Goal: Task Accomplishment & Management: Use online tool/utility

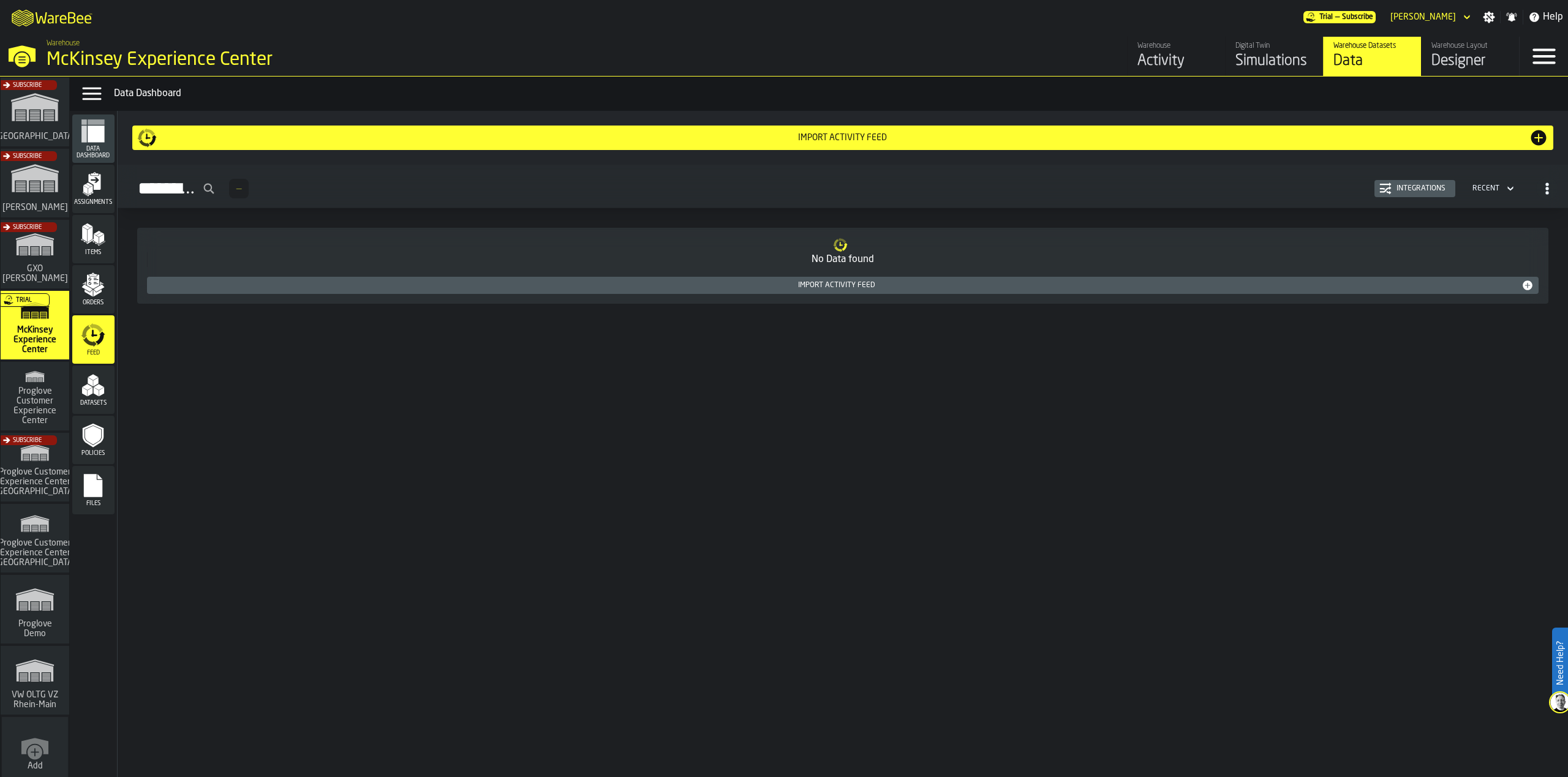
click at [841, 290] on div "Import Activity Feed" at bounding box center [843, 285] width 1382 height 12
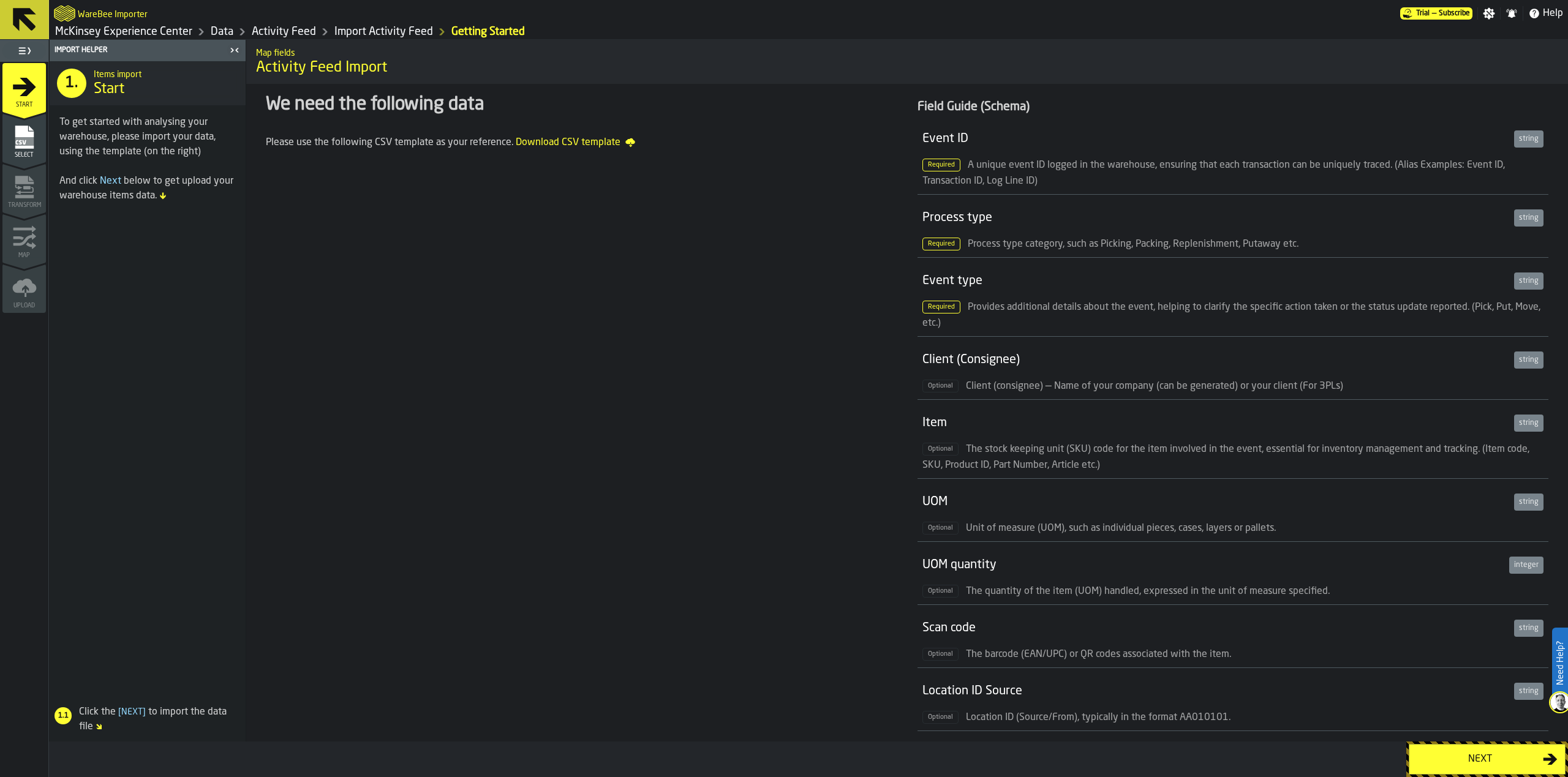
click at [1480, 760] on div "Next" at bounding box center [1479, 760] width 126 height 15
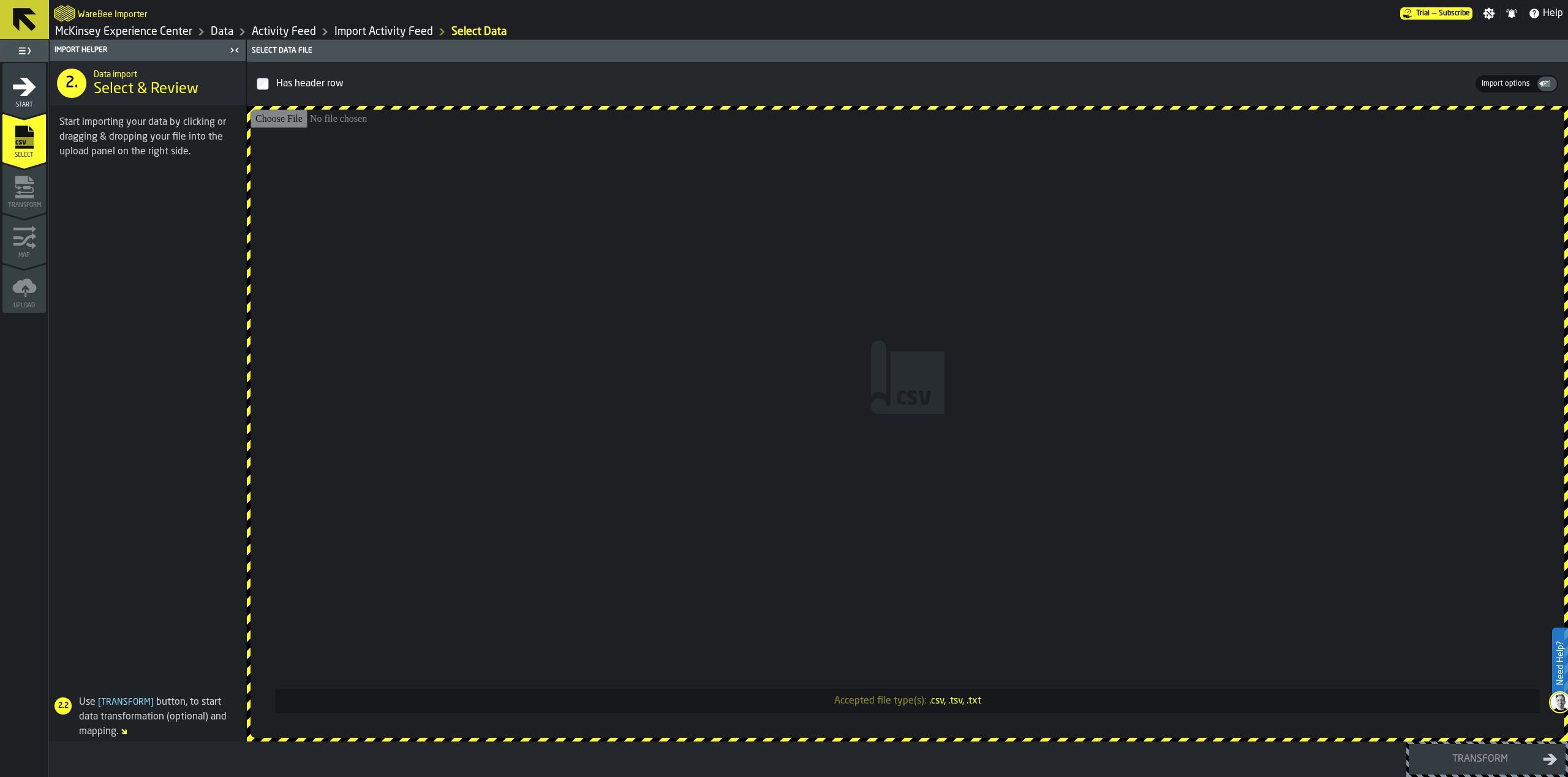
click at [1517, 79] on span "Import options" at bounding box center [1506, 84] width 58 height 11
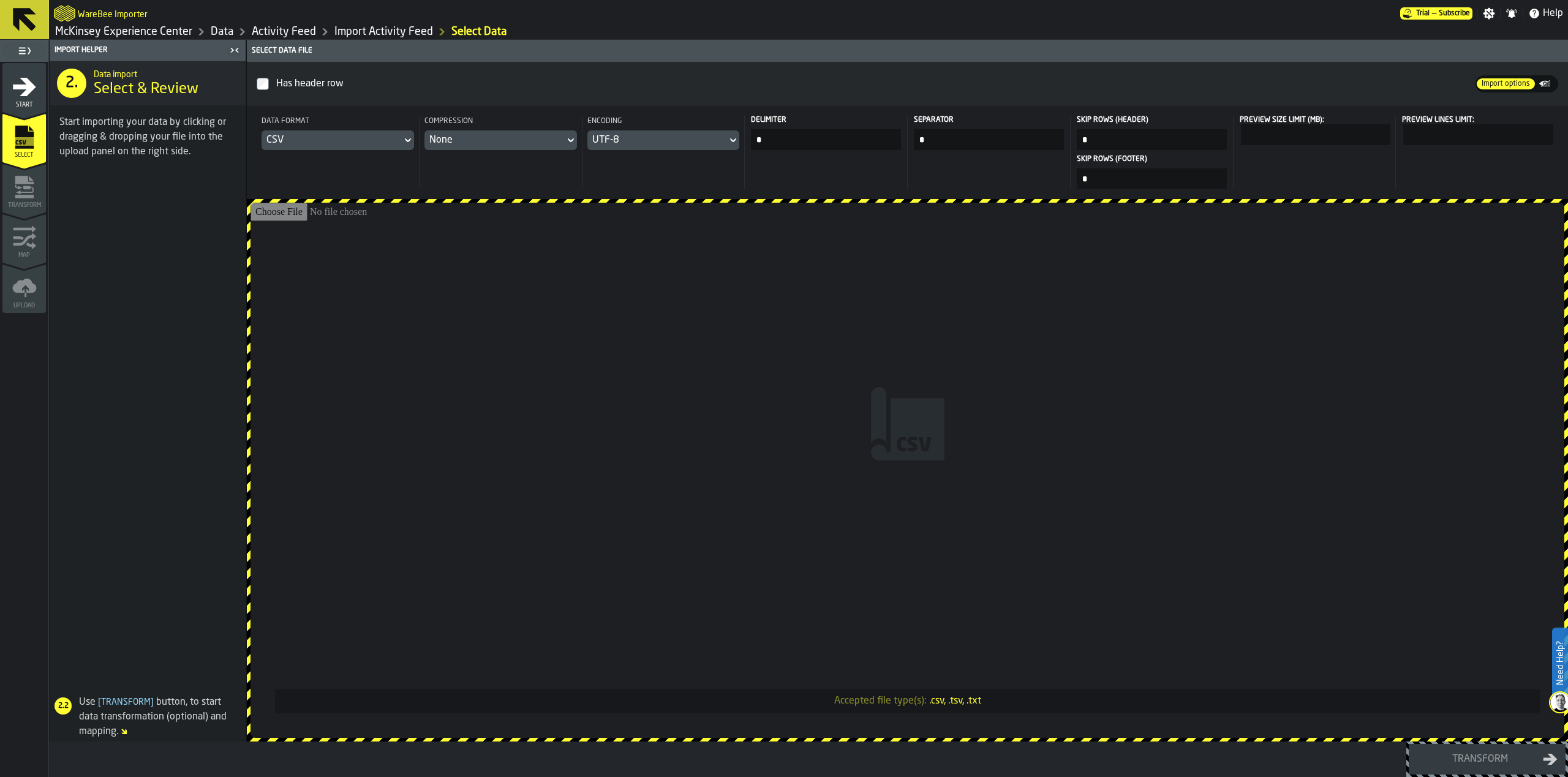
click at [367, 138] on div "CSV" at bounding box center [332, 140] width 130 height 15
click at [376, 192] on div "JSON" at bounding box center [375, 194] width 63 height 15
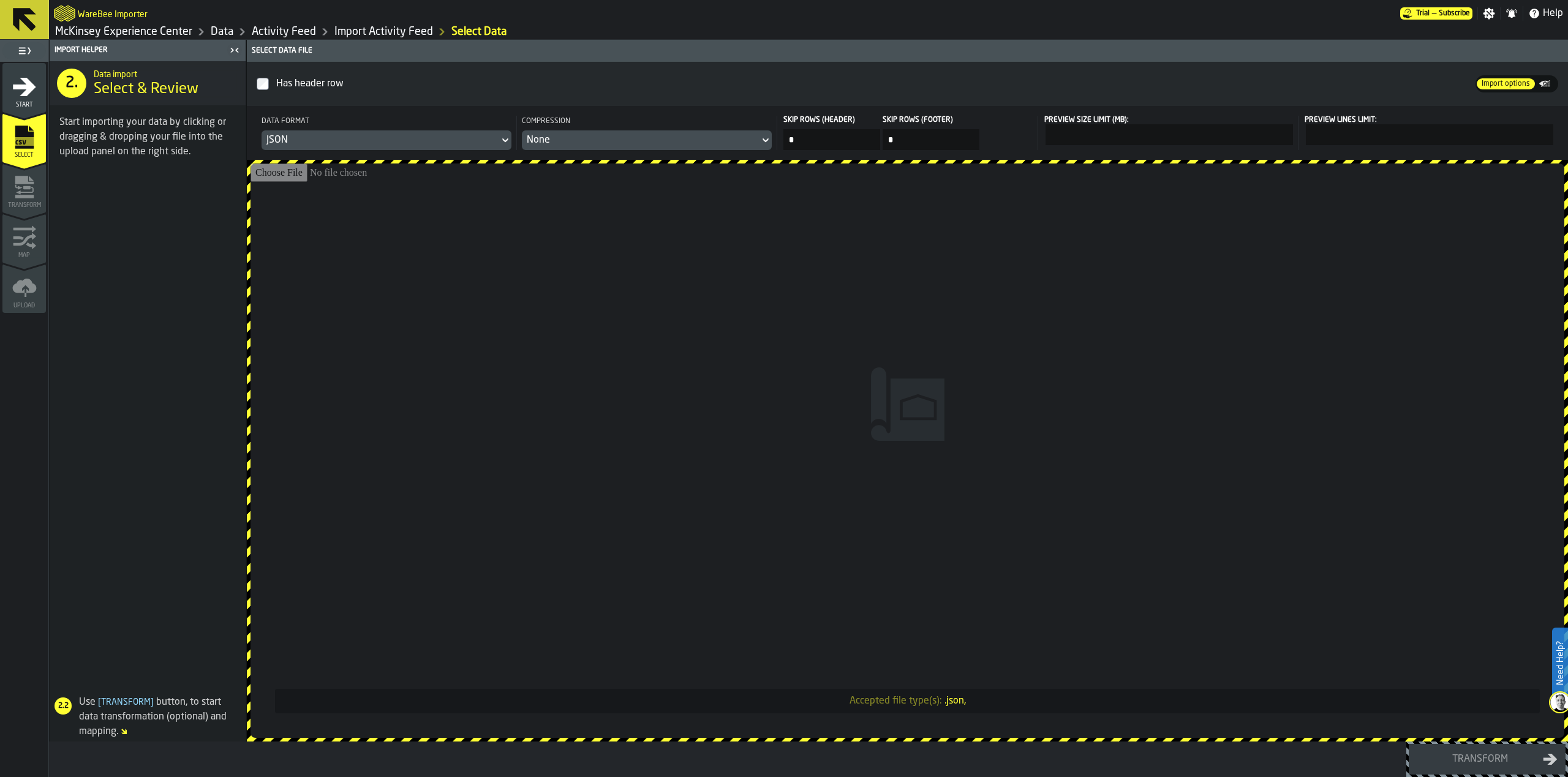
click at [899, 577] on input "Accepted file type(s): .json," at bounding box center [908, 450] width 1314 height 574
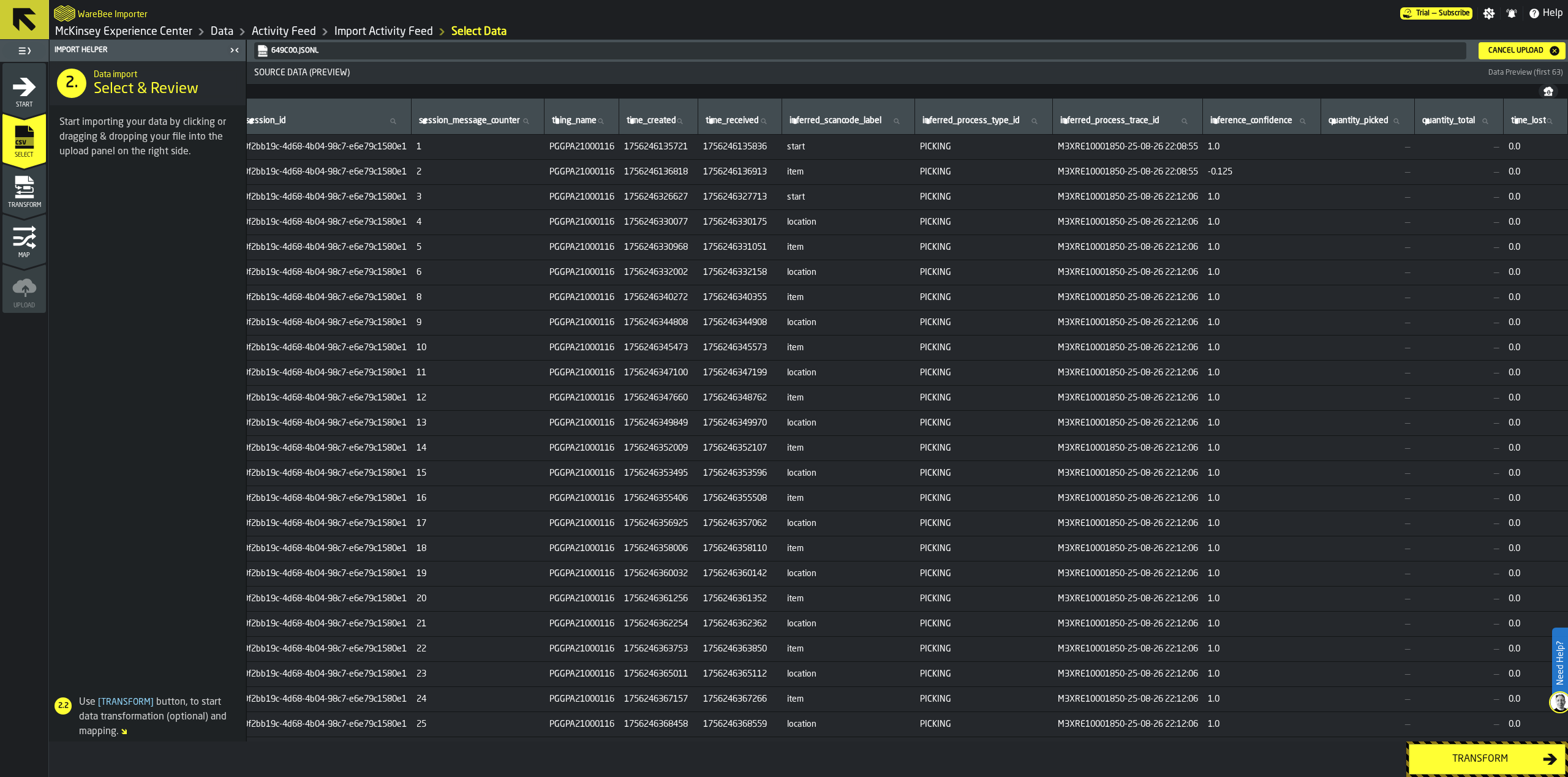
scroll to position [0, 5594]
click at [1475, 762] on div "Transform" at bounding box center [1479, 760] width 126 height 15
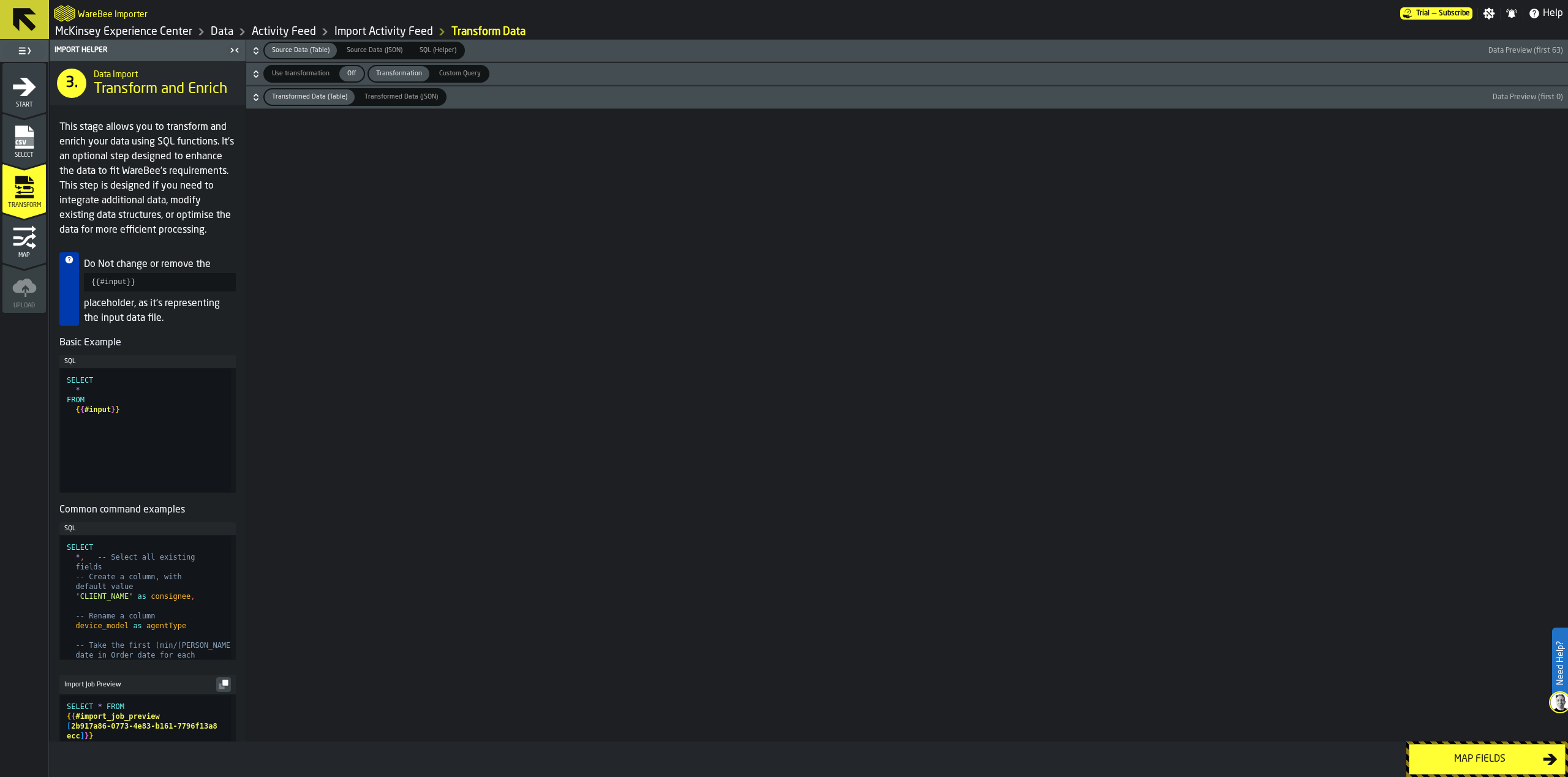
click at [1461, 754] on div "Map fields" at bounding box center [1479, 760] width 126 height 15
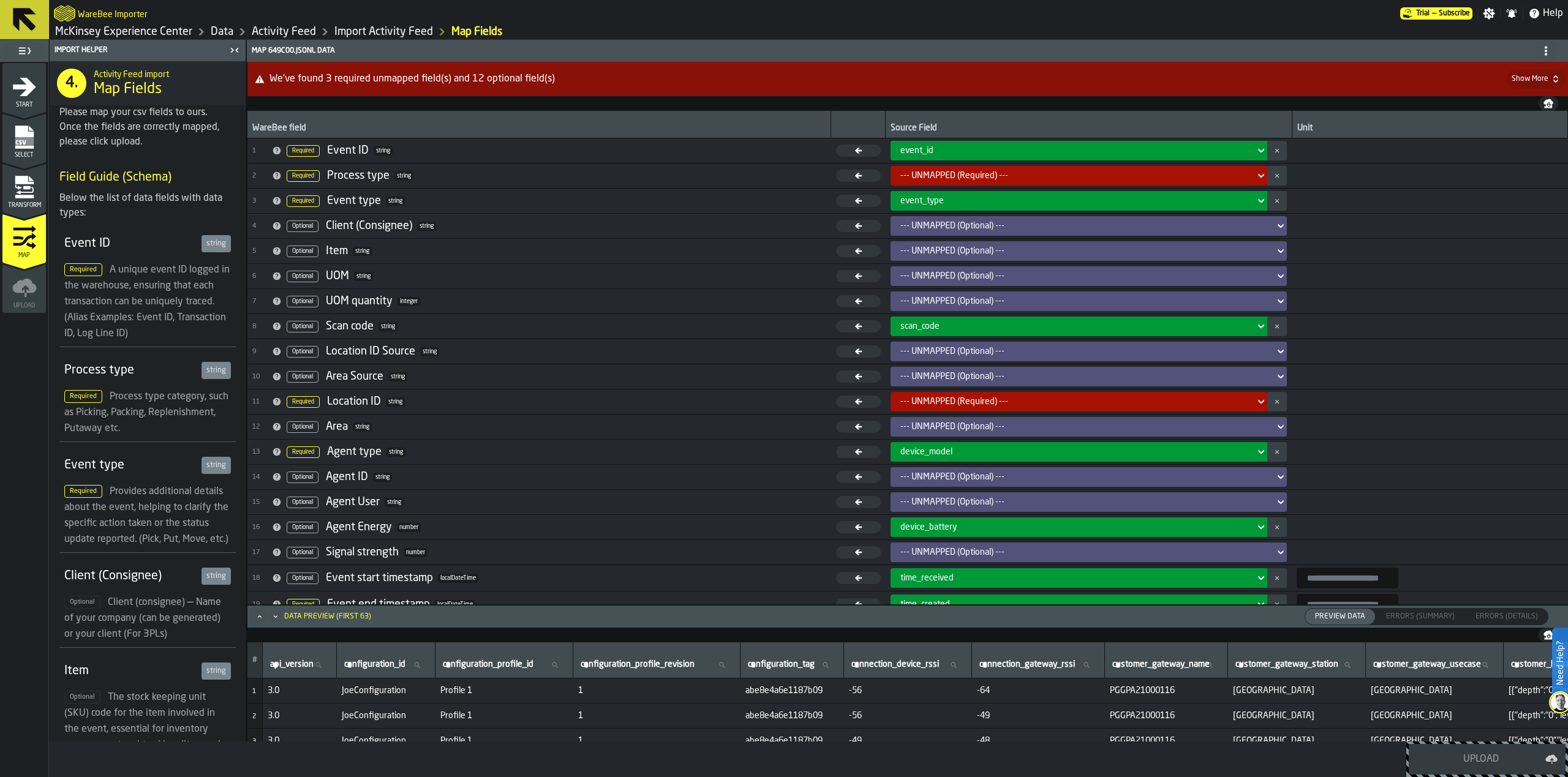
click at [1034, 178] on div "--- UNMAPPED (Required) ---" at bounding box center [1075, 175] width 350 height 9
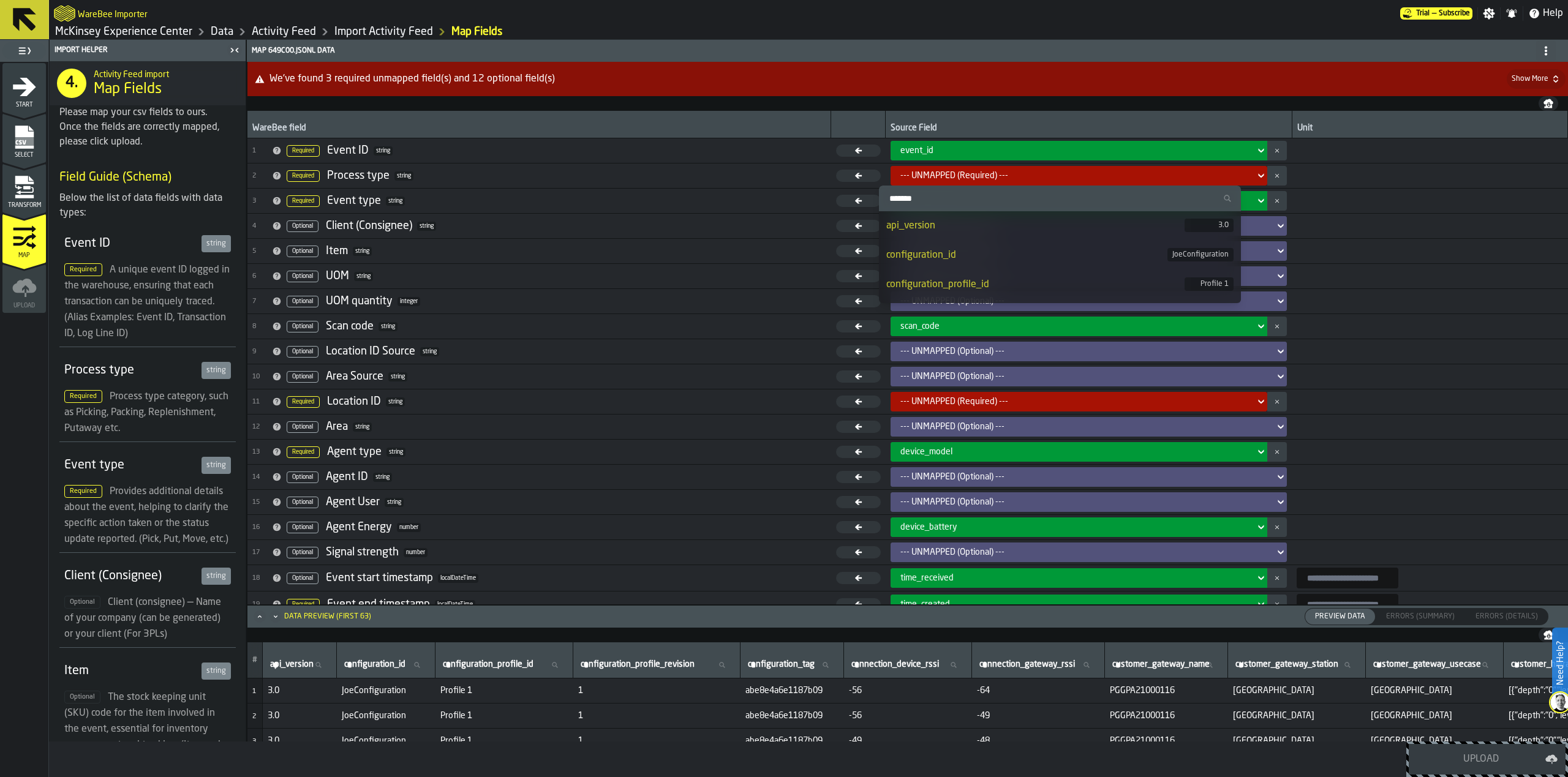
click at [1034, 178] on div "--- UNMAPPED (Required) ---" at bounding box center [1075, 175] width 350 height 9
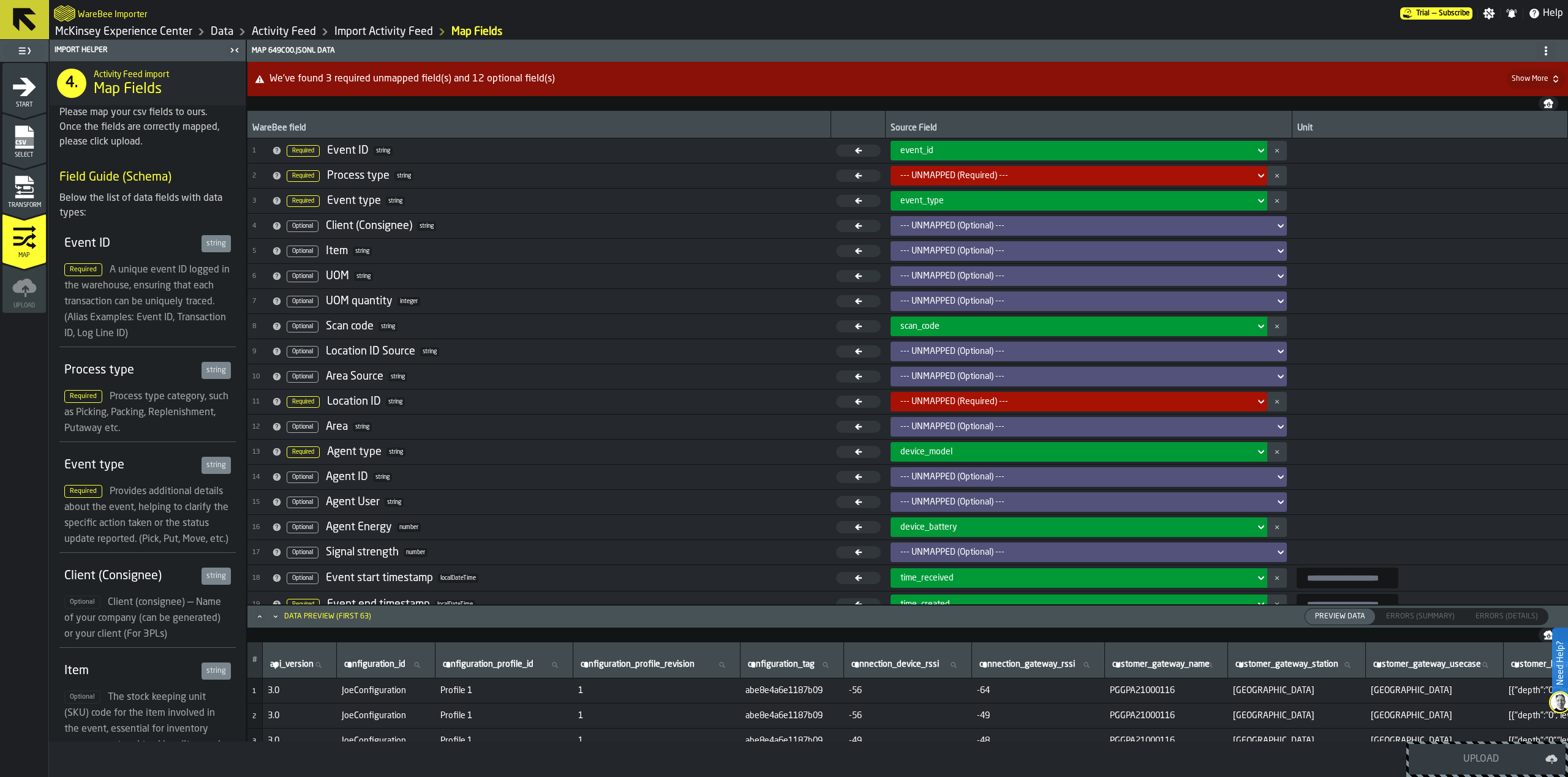
click at [913, 171] on div "--- UNMAPPED (Required) ---" at bounding box center [1075, 175] width 350 height 9
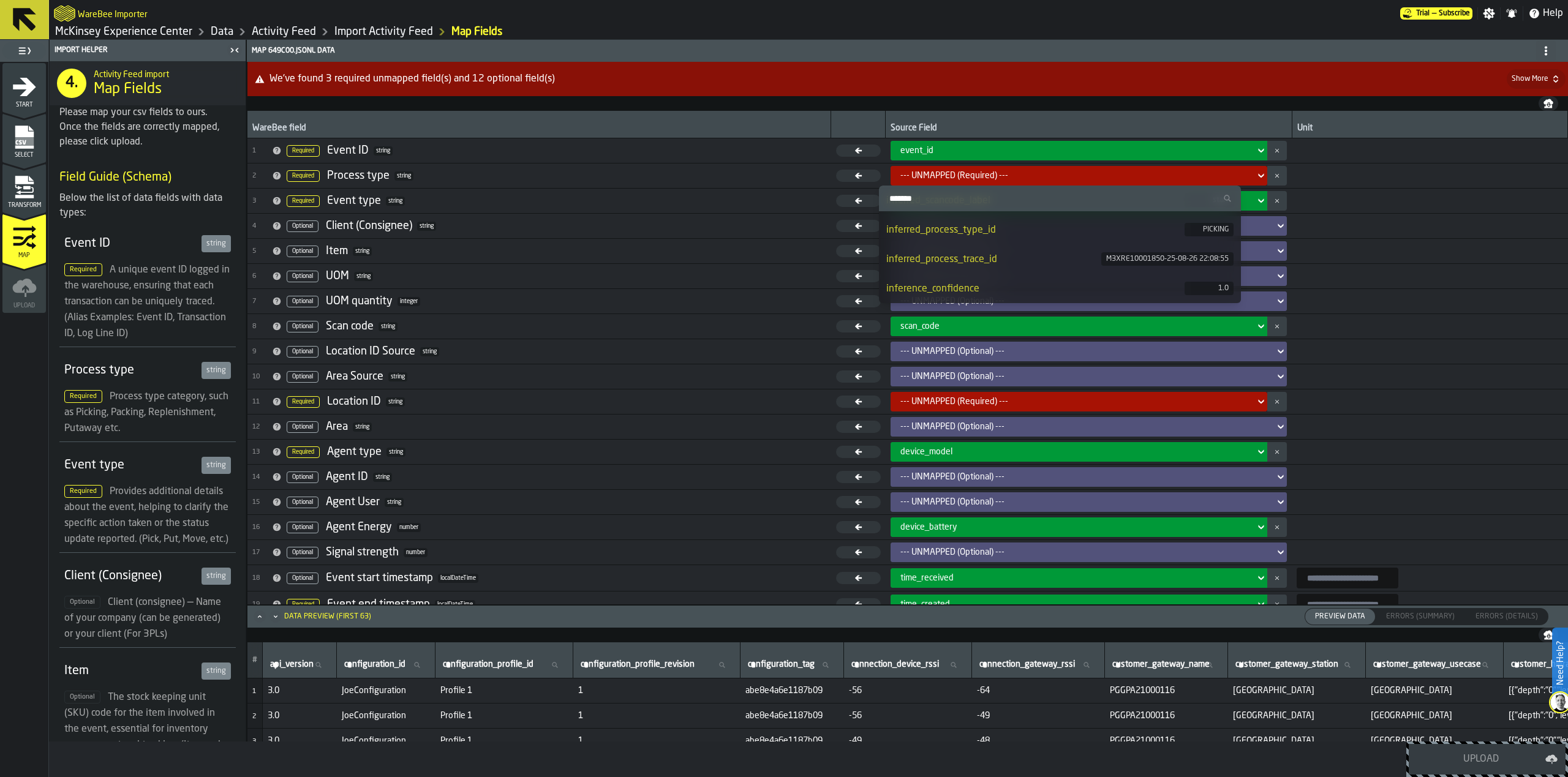
scroll to position [1332, 0]
click at [973, 235] on div "inferred_process_type_id" at bounding box center [1035, 233] width 298 height 15
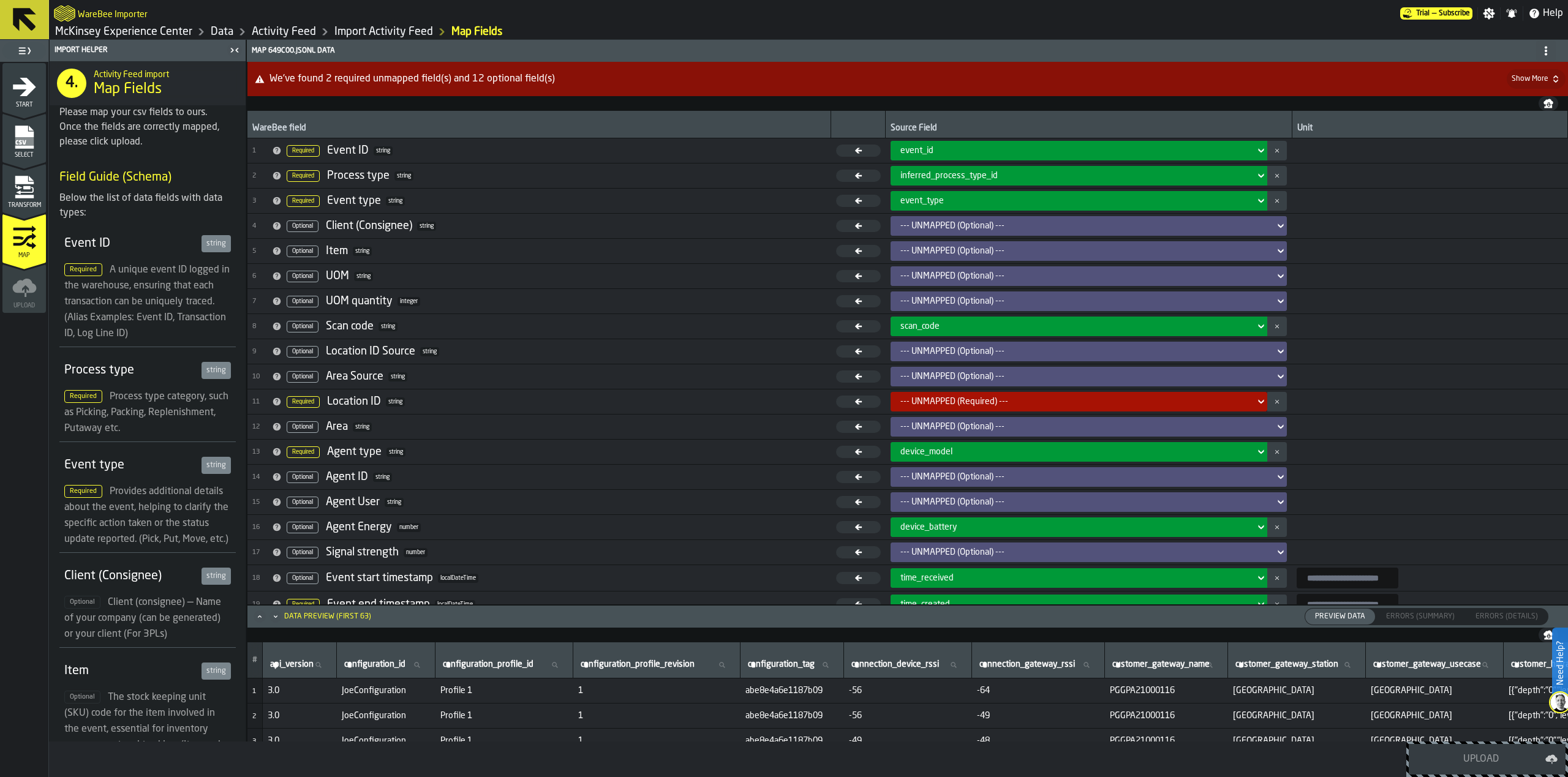
click at [989, 225] on div "--- UNMAPPED (Optional) ---" at bounding box center [1085, 225] width 370 height 9
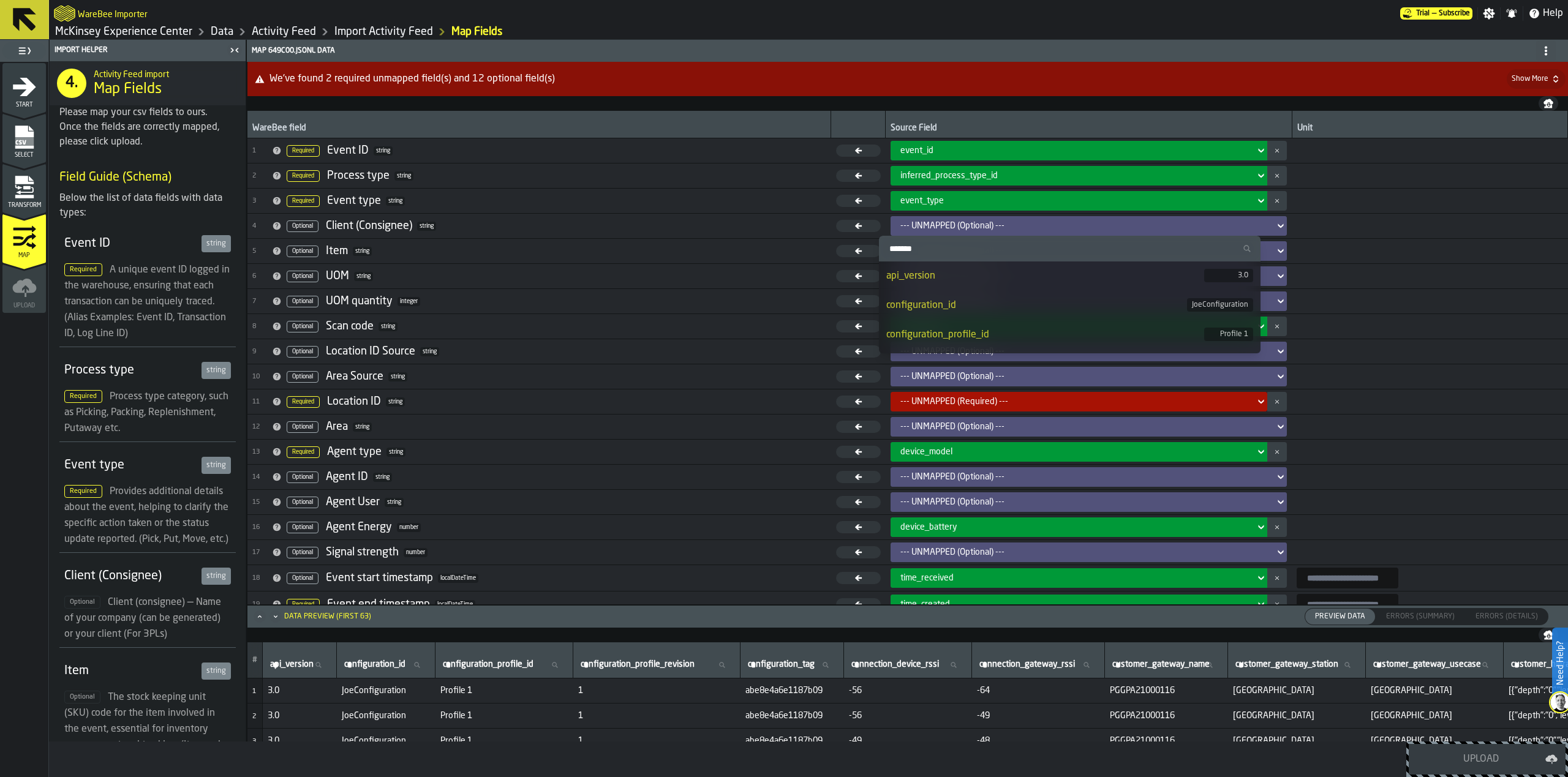
click at [989, 225] on div "--- UNMAPPED (Optional) ---" at bounding box center [1085, 225] width 370 height 9
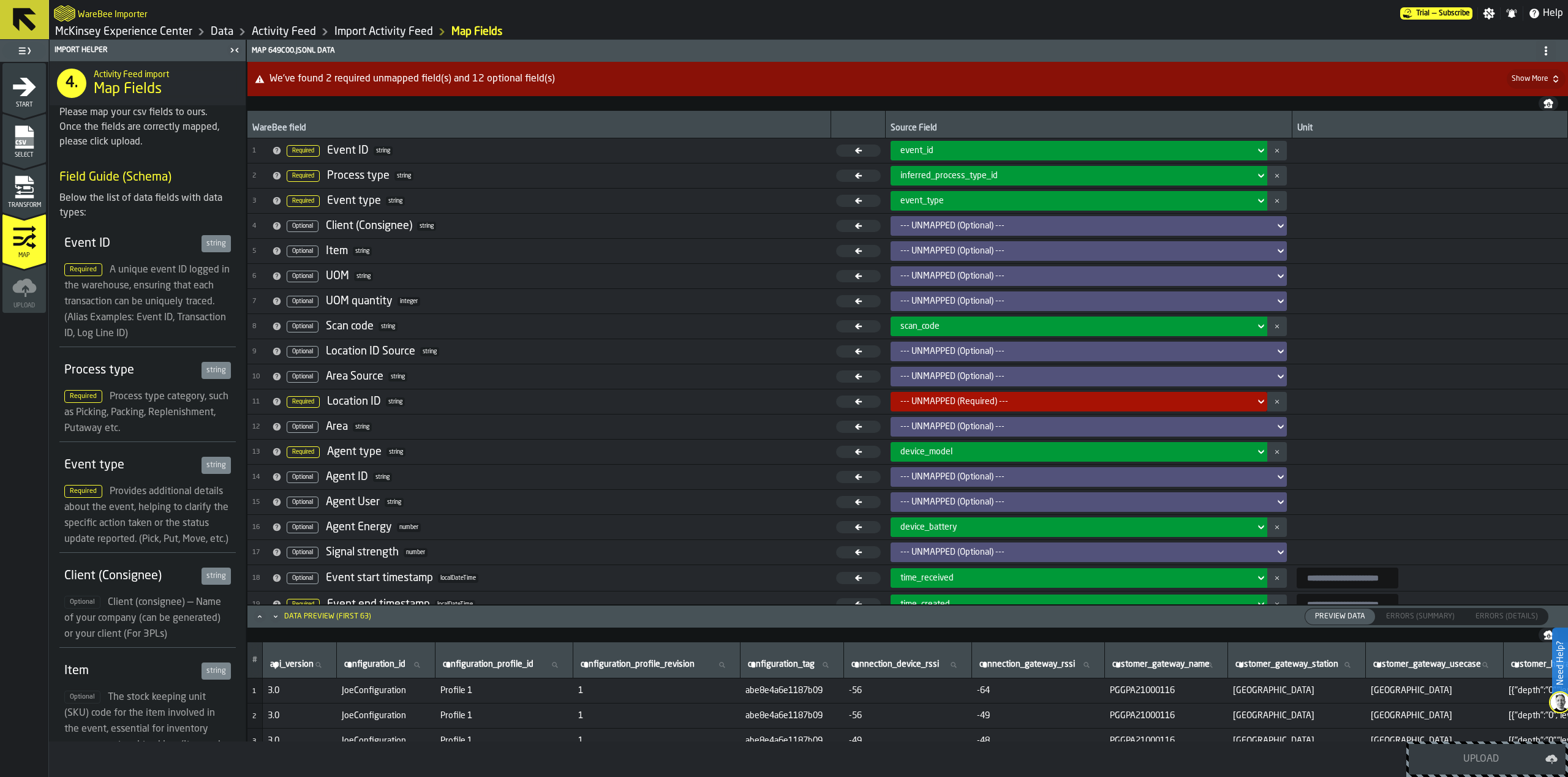
scroll to position [89, 0]
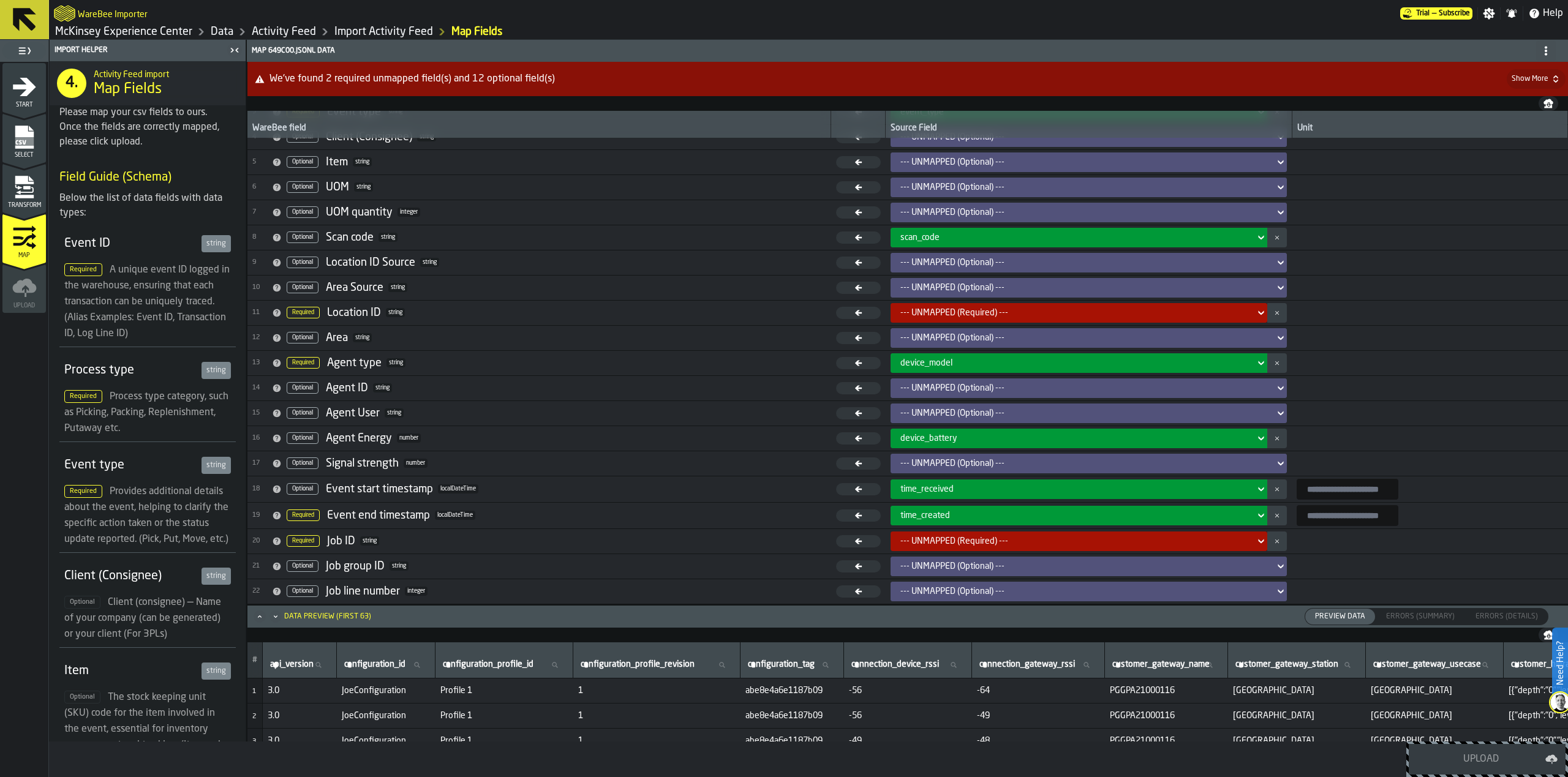
click at [975, 543] on div "--- UNMAPPED (Required) ---" at bounding box center [1075, 541] width 350 height 9
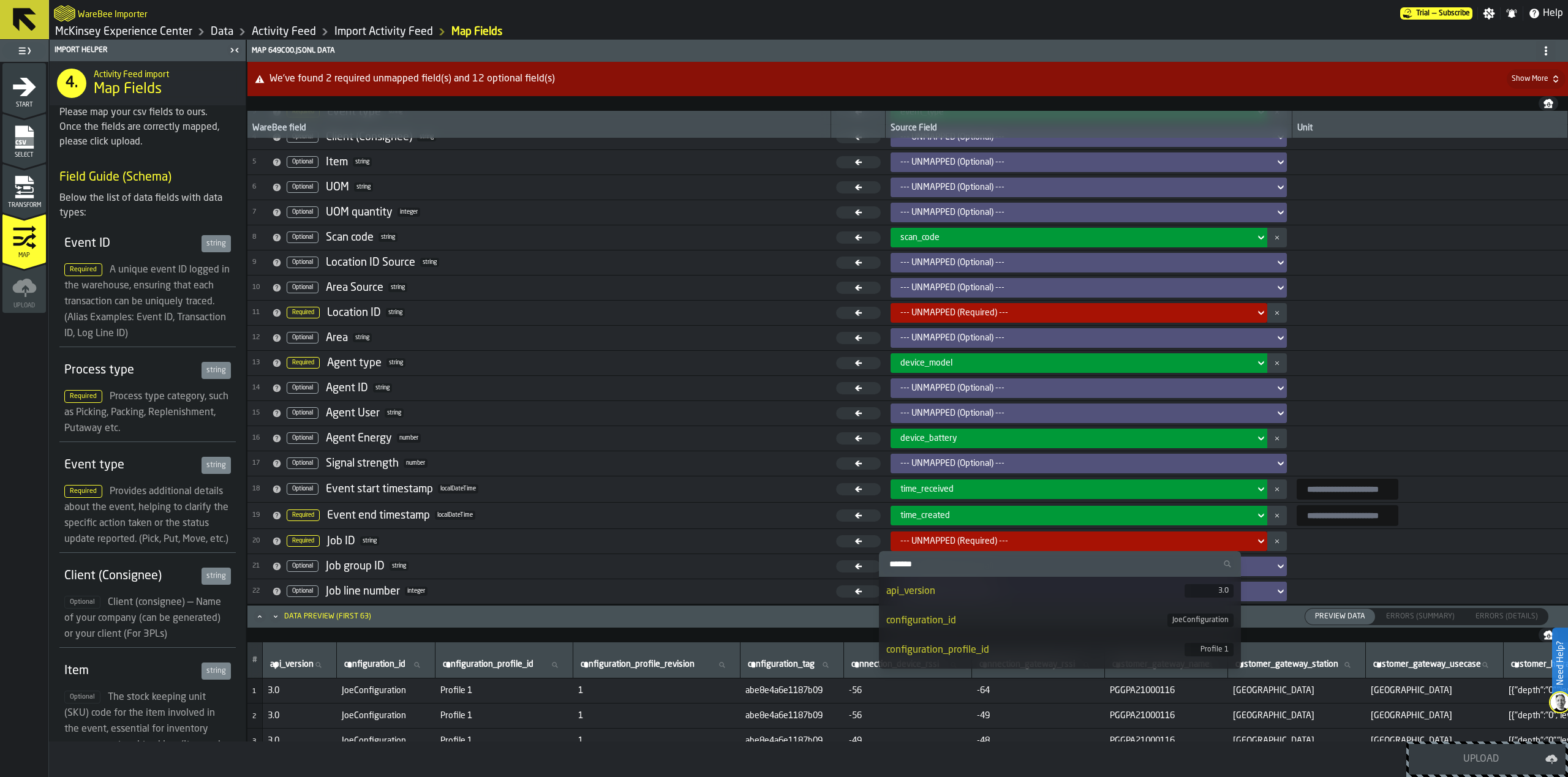
click at [975, 543] on div "--- UNMAPPED (Required) ---" at bounding box center [1075, 541] width 350 height 9
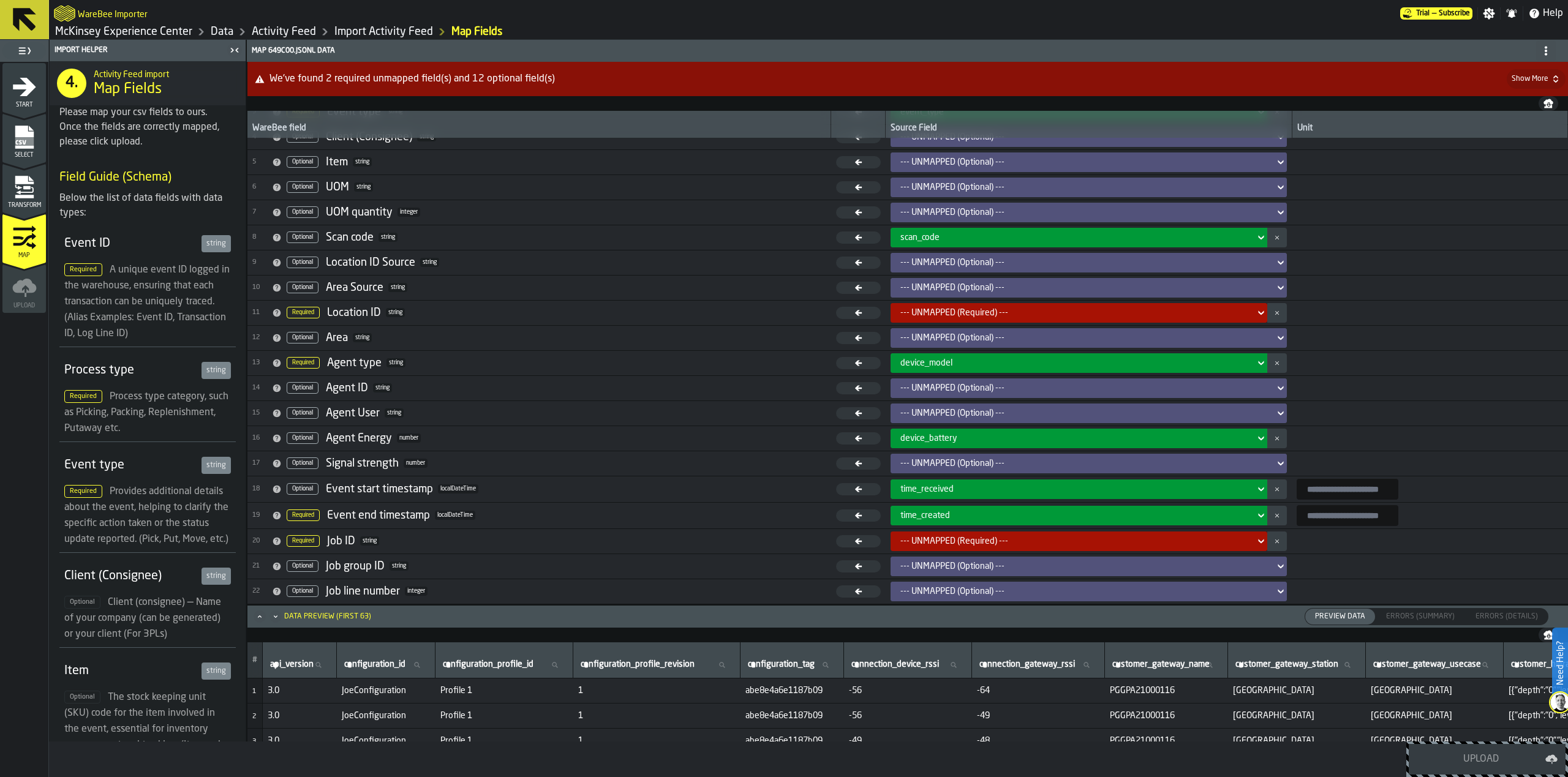
click at [281, 31] on link "Activity Feed" at bounding box center [284, 31] width 64 height 13
